Goal: Navigation & Orientation: Find specific page/section

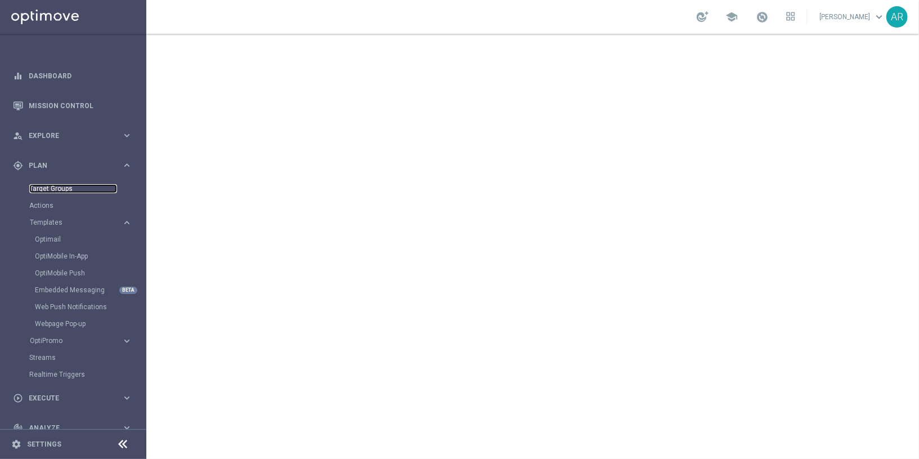
click at [57, 187] on link "Target Groups" at bounding box center [73, 188] width 88 height 9
click at [75, 287] on link "Embedded Messaging" at bounding box center [76, 289] width 82 height 9
